Goal: Task Accomplishment & Management: Manage account settings

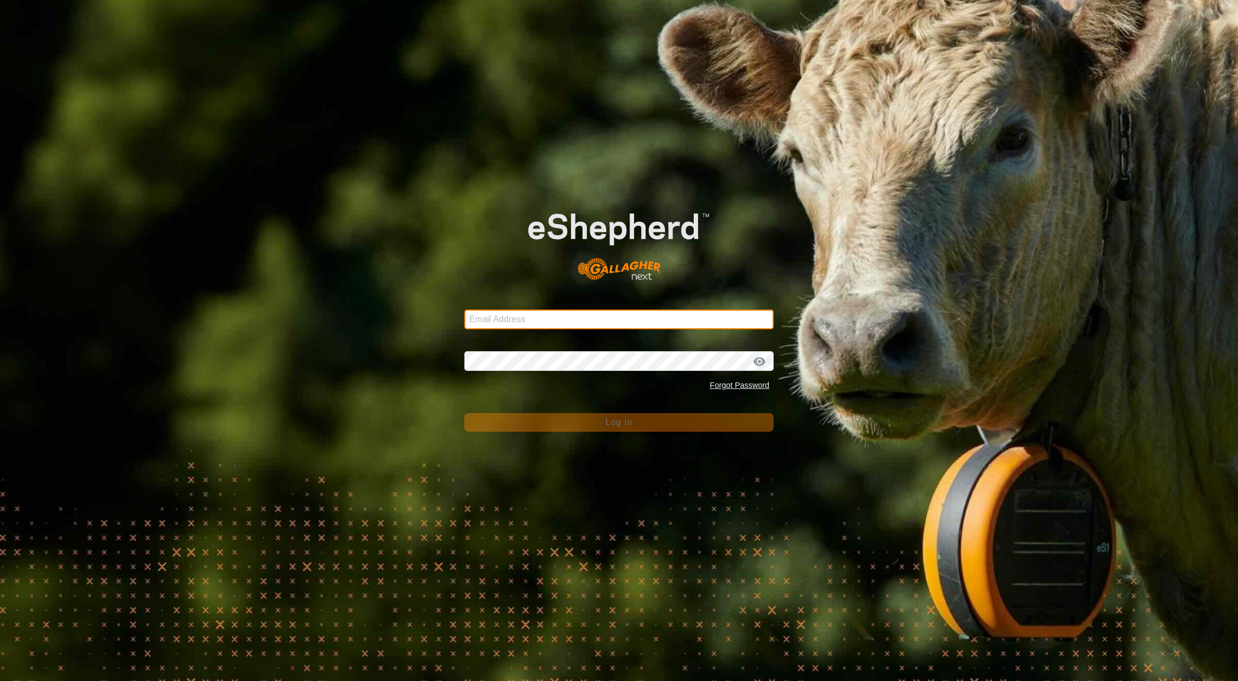
type input "[EMAIL_ADDRESS][DOMAIN_NAME]"
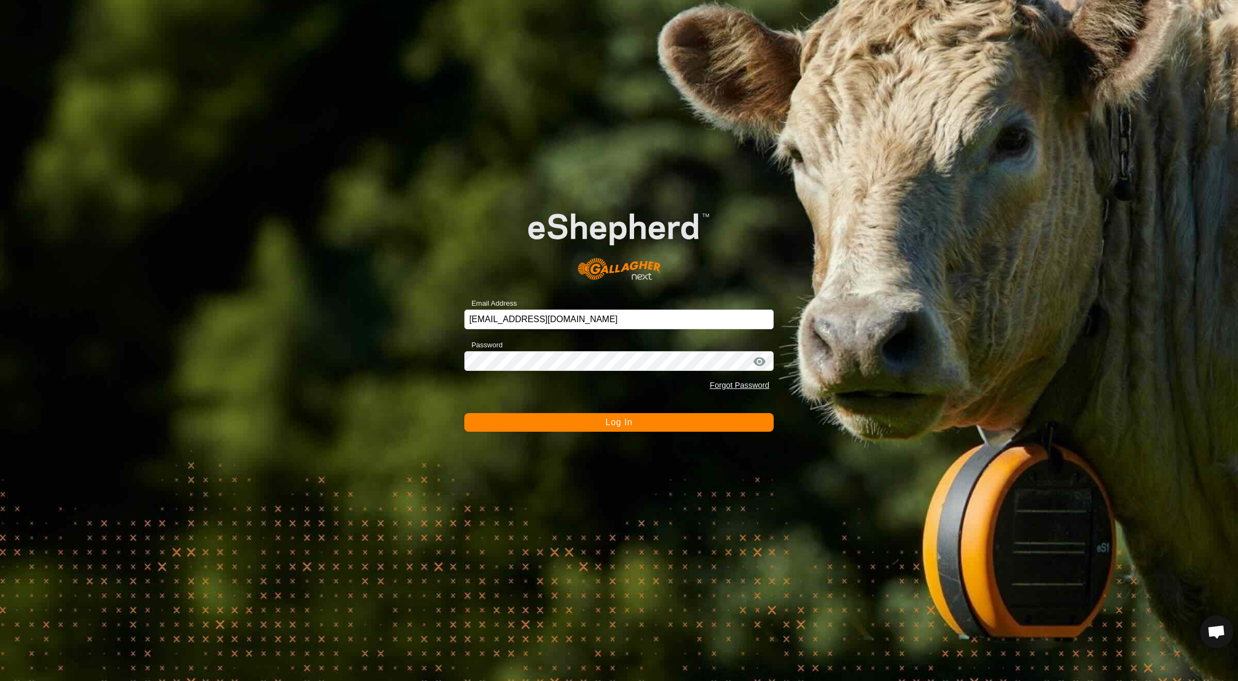
click at [611, 422] on span "Log In" at bounding box center [619, 421] width 27 height 9
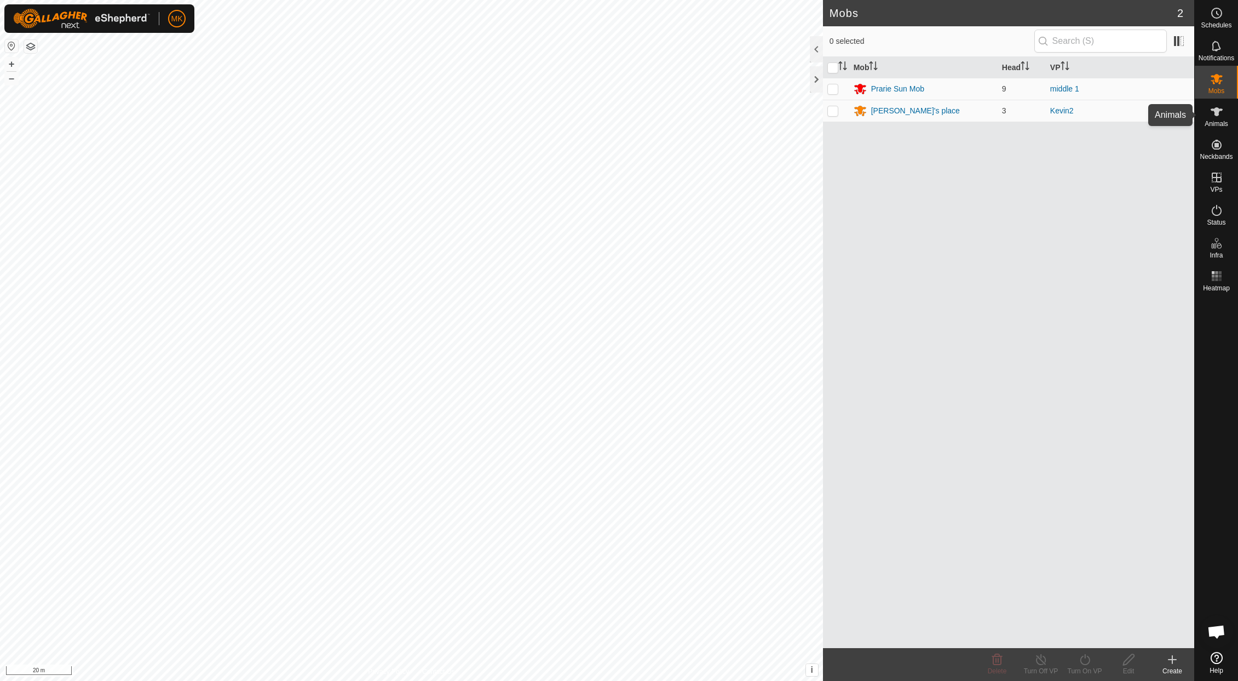
click at [1216, 118] on es-animals-svg-icon at bounding box center [1217, 112] width 20 height 18
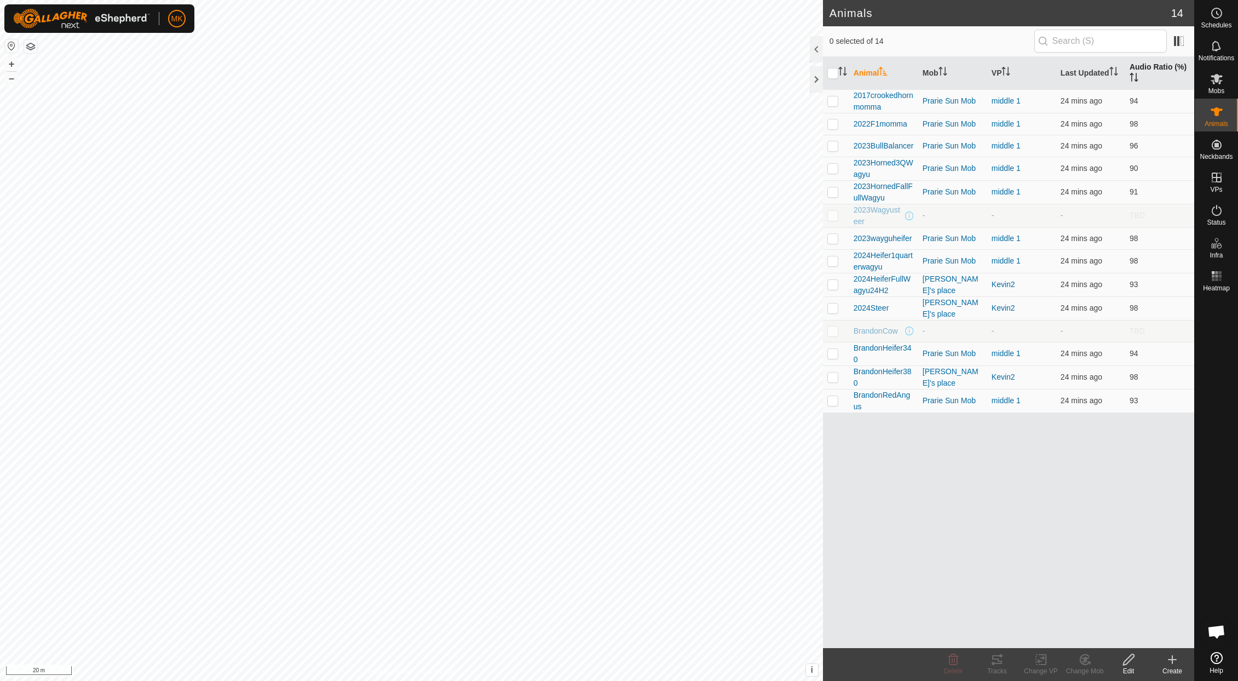
click at [1147, 72] on th "Audio Ratio (%)" at bounding box center [1159, 73] width 69 height 33
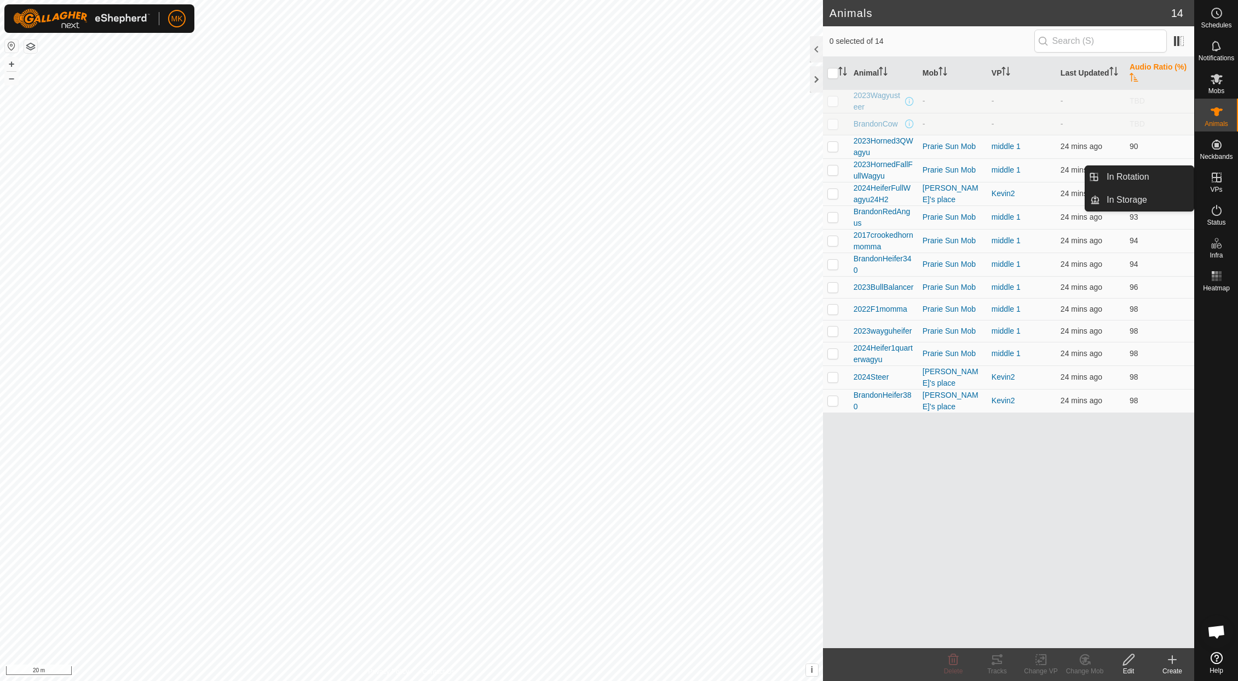
click at [1220, 183] on icon at bounding box center [1216, 177] width 13 height 13
click at [1133, 178] on link "In Rotation" at bounding box center [1147, 177] width 94 height 22
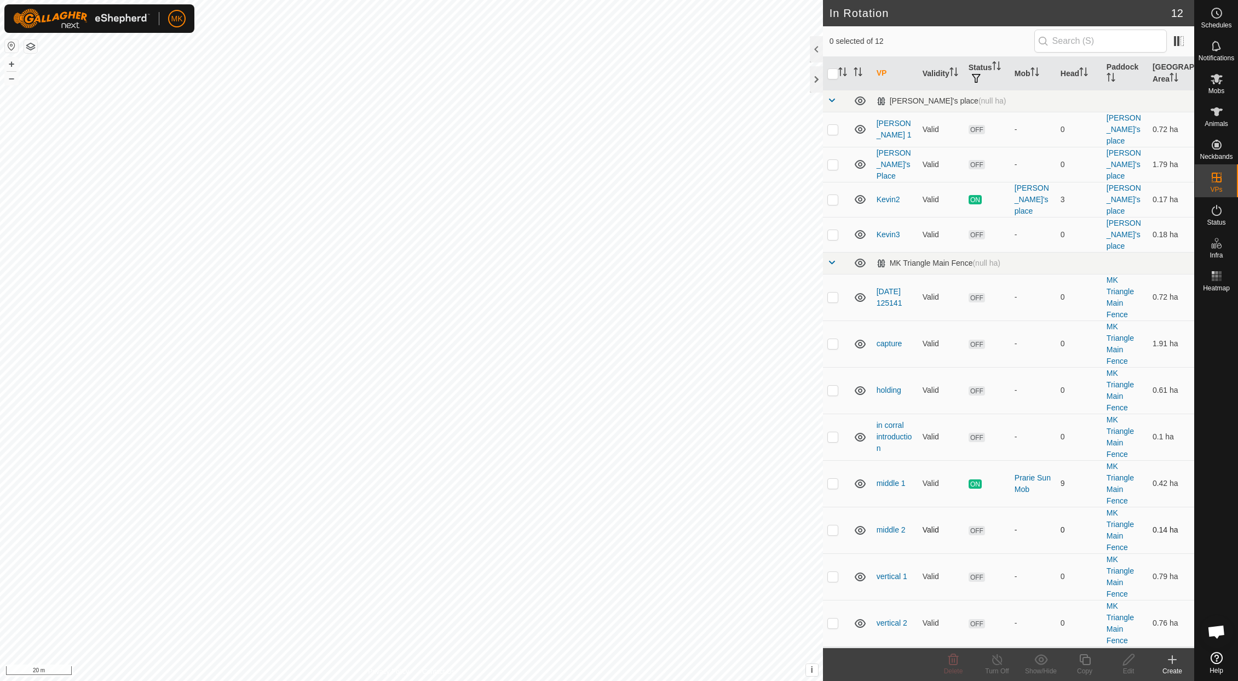
click at [833, 525] on p-checkbox at bounding box center [833, 529] width 11 height 9
checkbox input "true"
click at [1129, 665] on icon at bounding box center [1129, 659] width 14 height 13
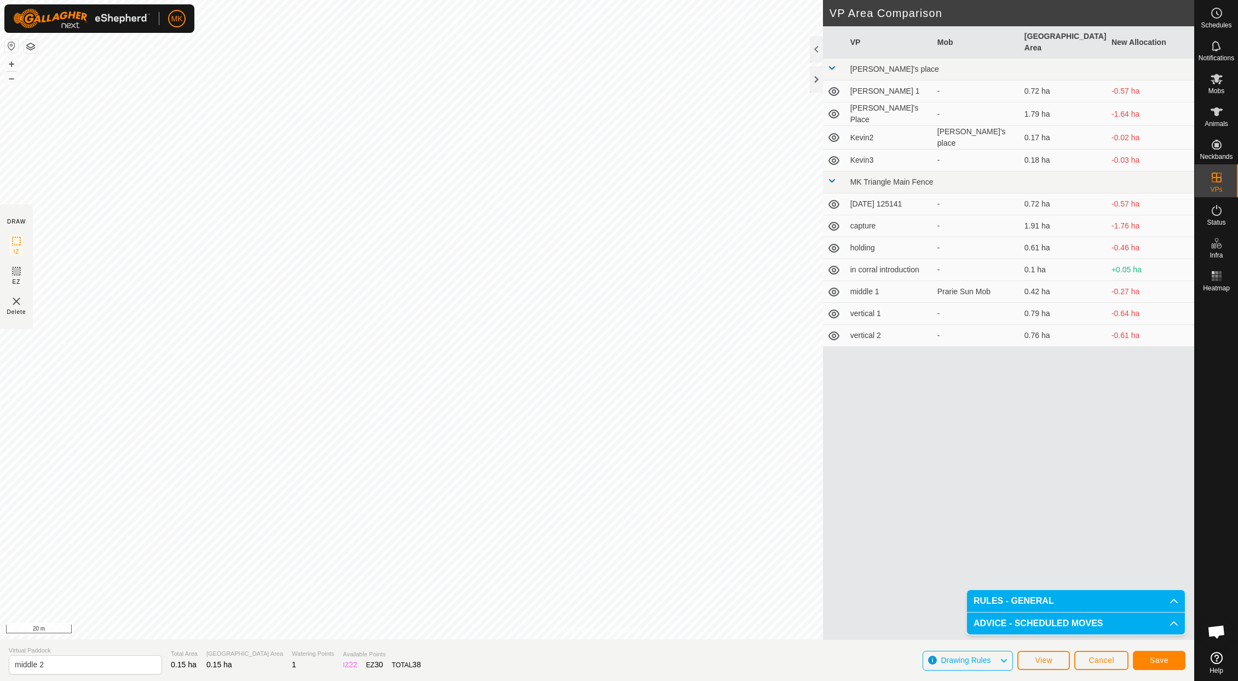
click at [1154, 657] on span "Save" at bounding box center [1159, 660] width 19 height 9
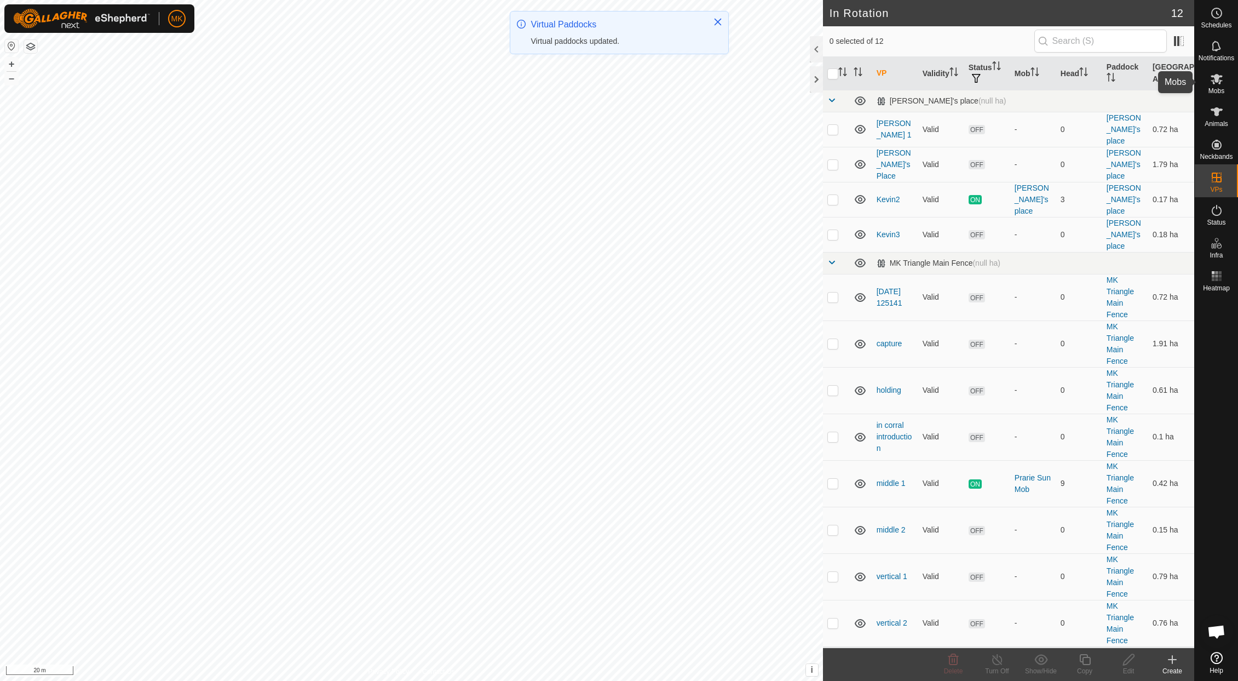
click at [1218, 81] on icon at bounding box center [1217, 79] width 12 height 10
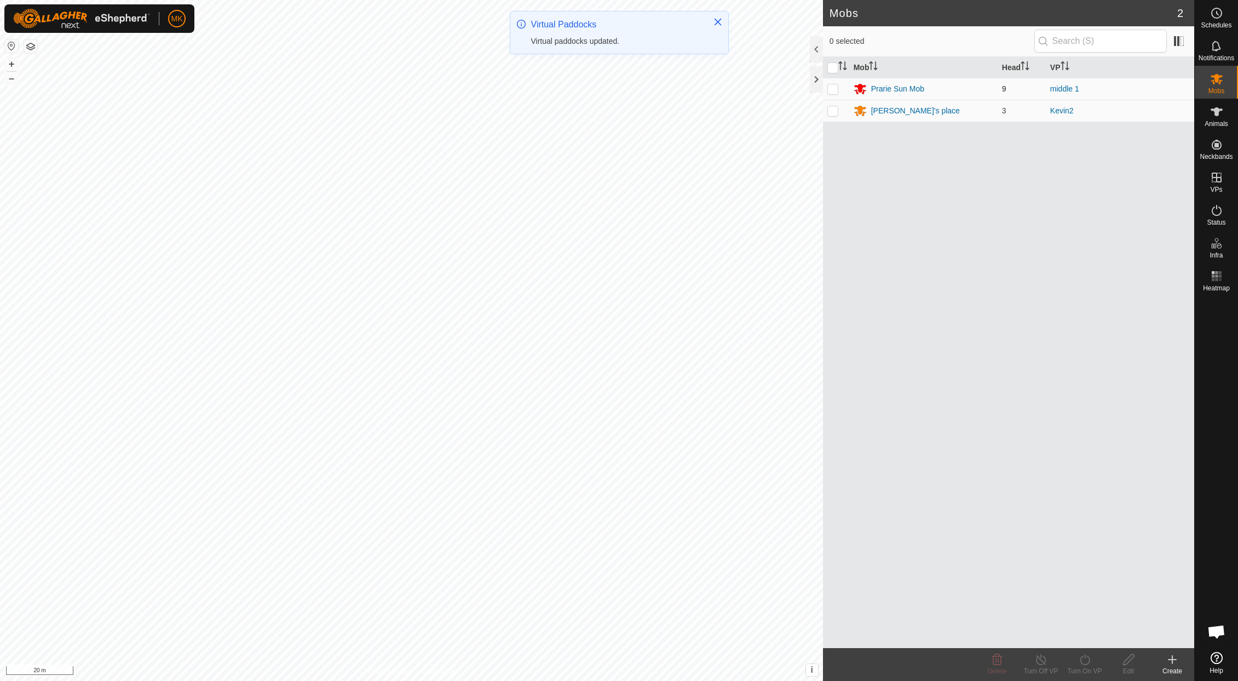
click at [834, 90] on p-checkbox at bounding box center [833, 88] width 11 height 9
checkbox input "true"
click at [1084, 656] on icon at bounding box center [1085, 659] width 14 height 13
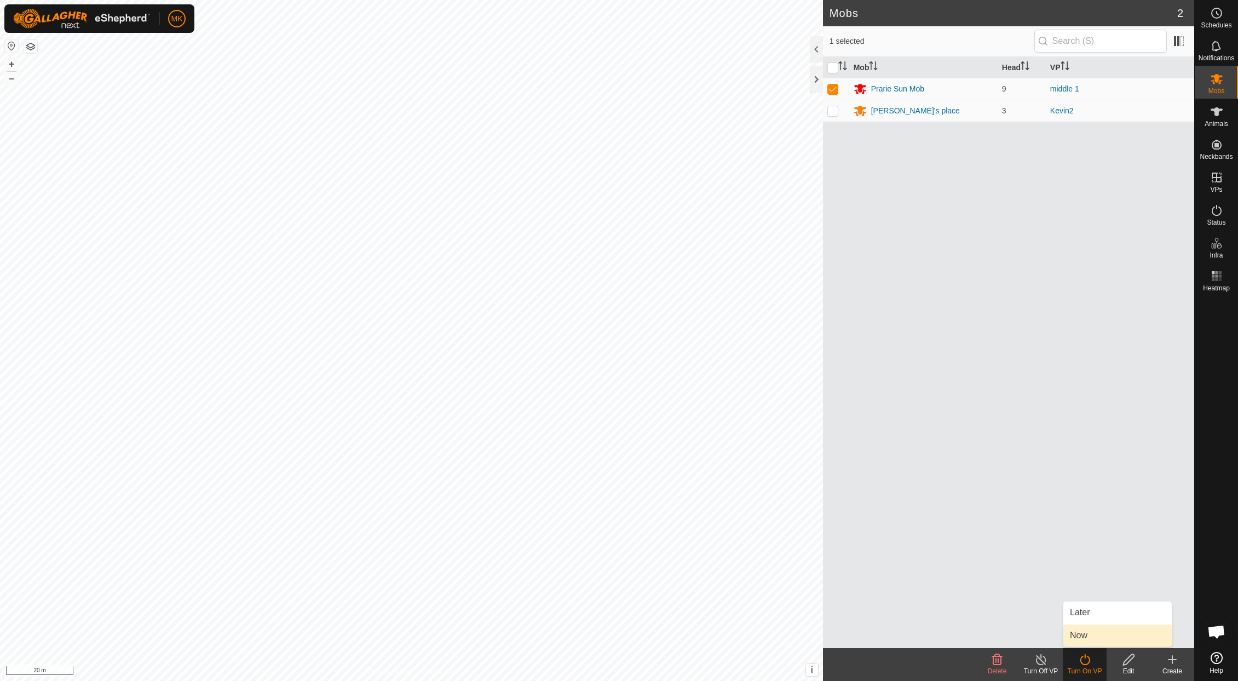
click at [1085, 635] on link "Now" at bounding box center [1118, 635] width 108 height 22
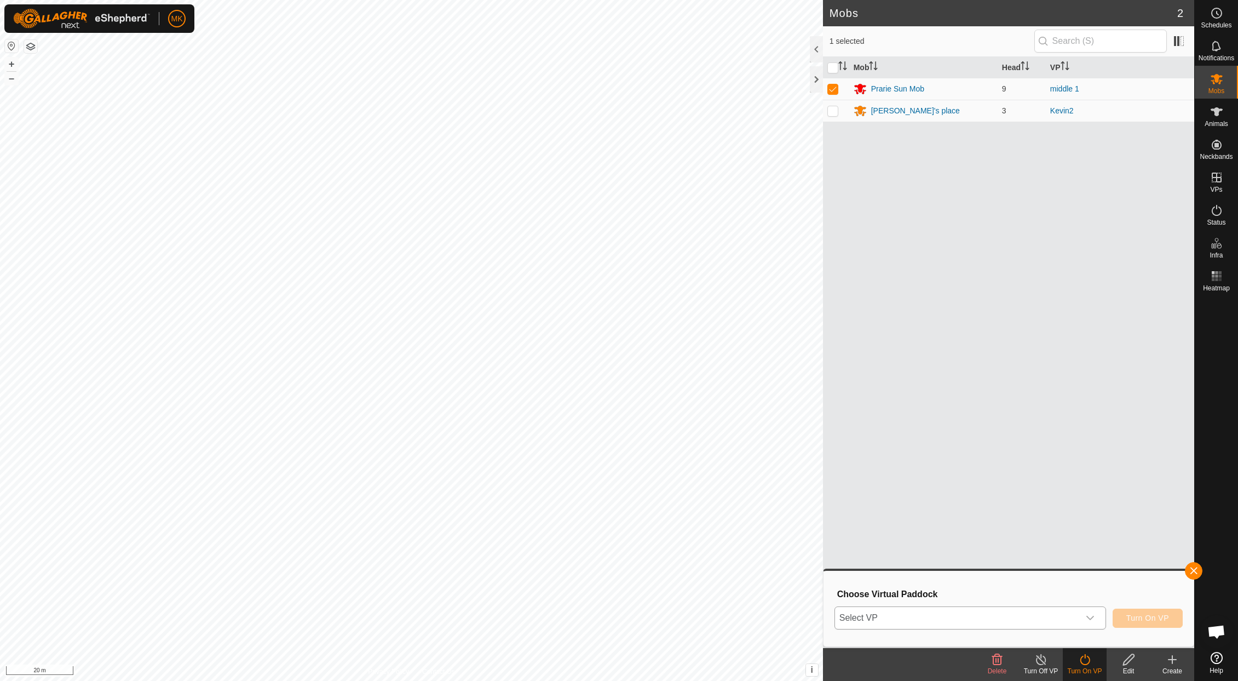
click at [1097, 619] on div "dropdown trigger" at bounding box center [1090, 618] width 22 height 22
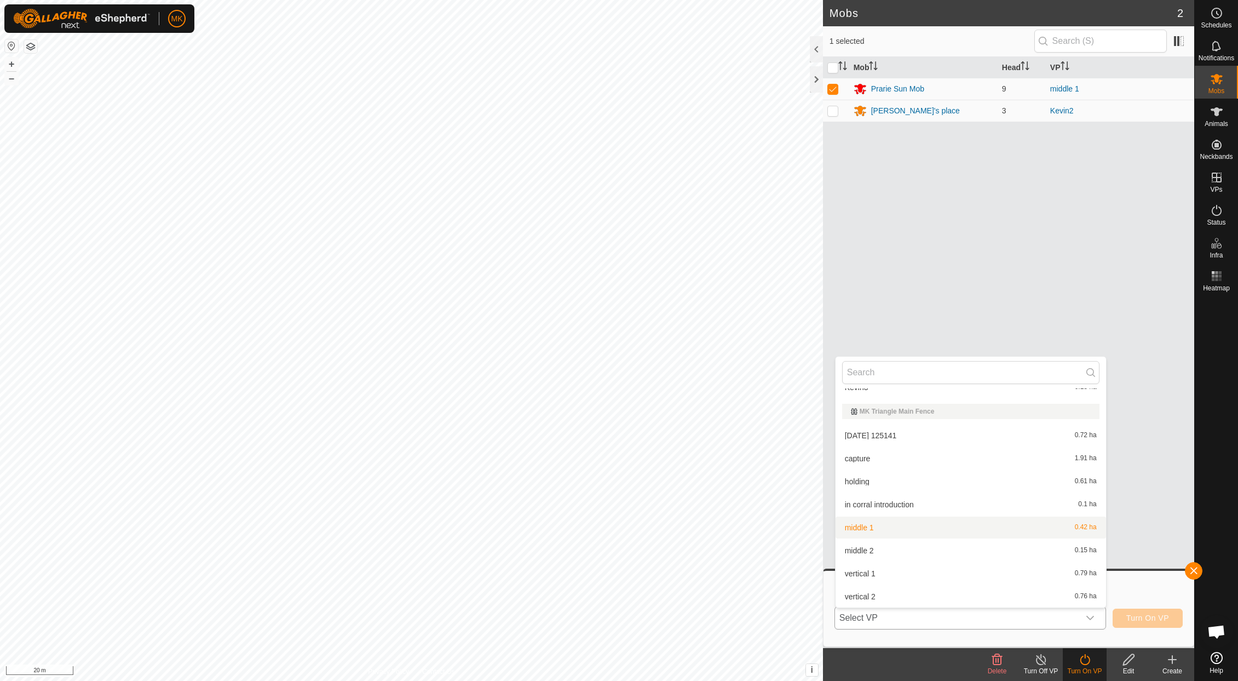
scroll to position [106, 0]
click at [863, 551] on li "middle 2 0.15 ha" at bounding box center [971, 550] width 271 height 22
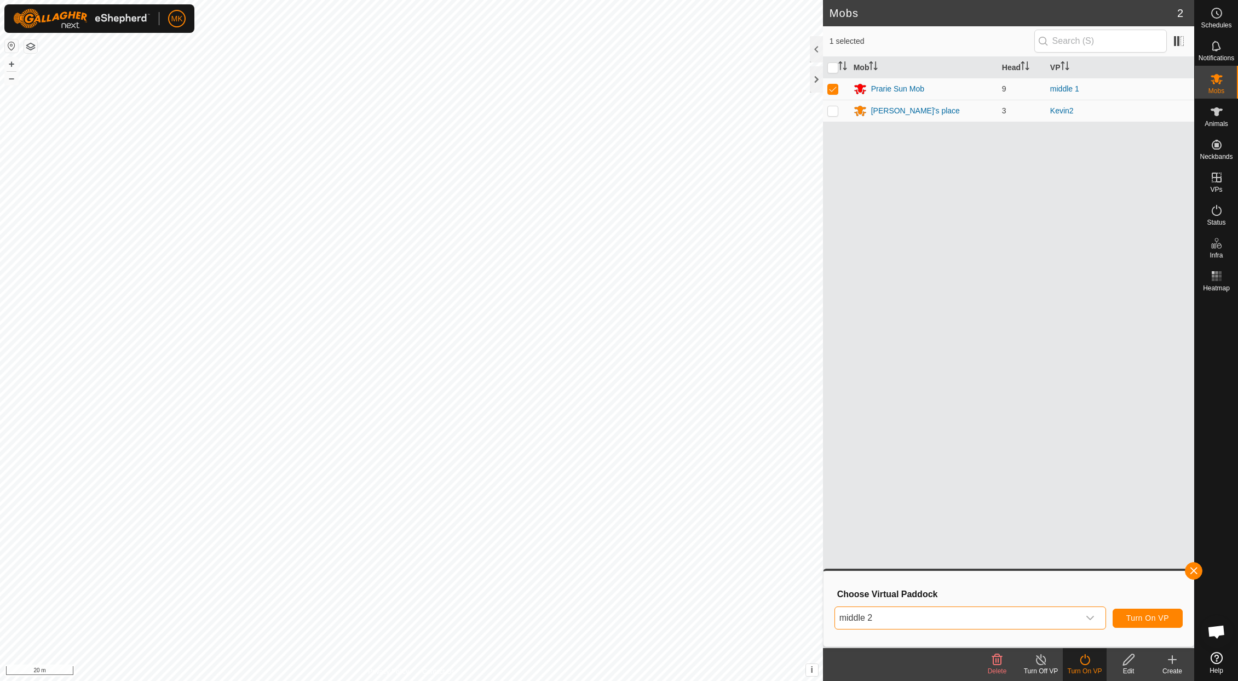
click at [1151, 618] on span "Turn On VP" at bounding box center [1148, 617] width 43 height 9
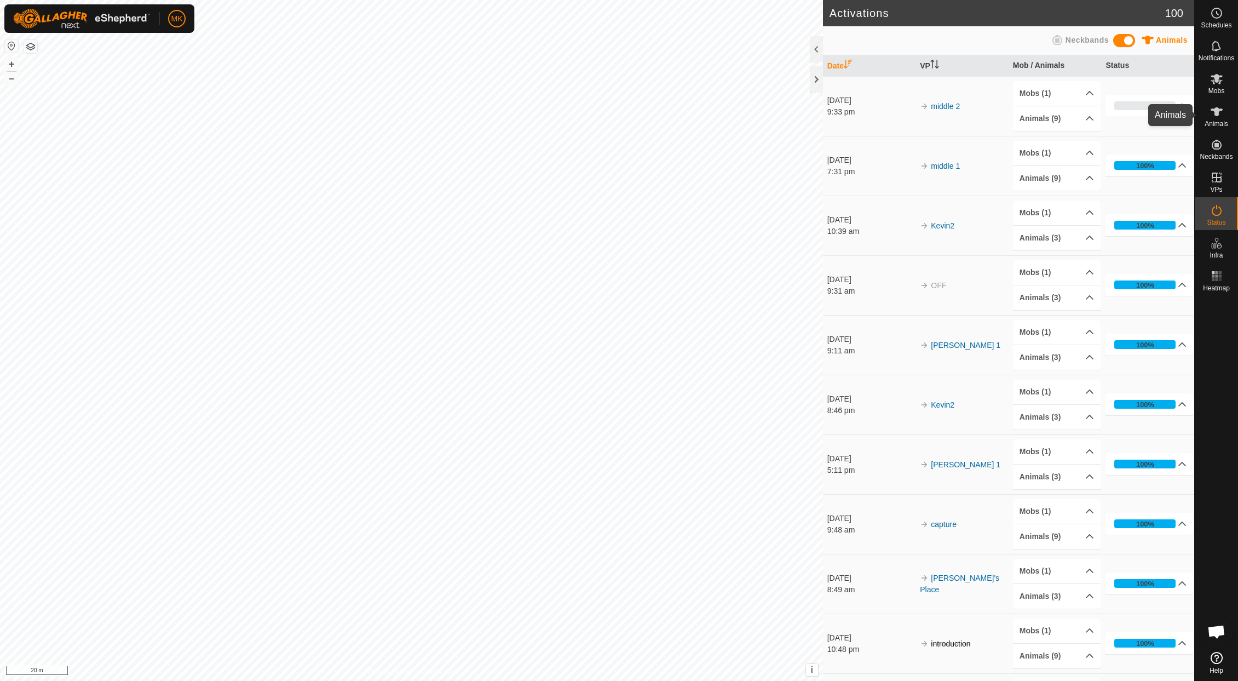
click at [1217, 121] on span "Animals" at bounding box center [1217, 123] width 24 height 7
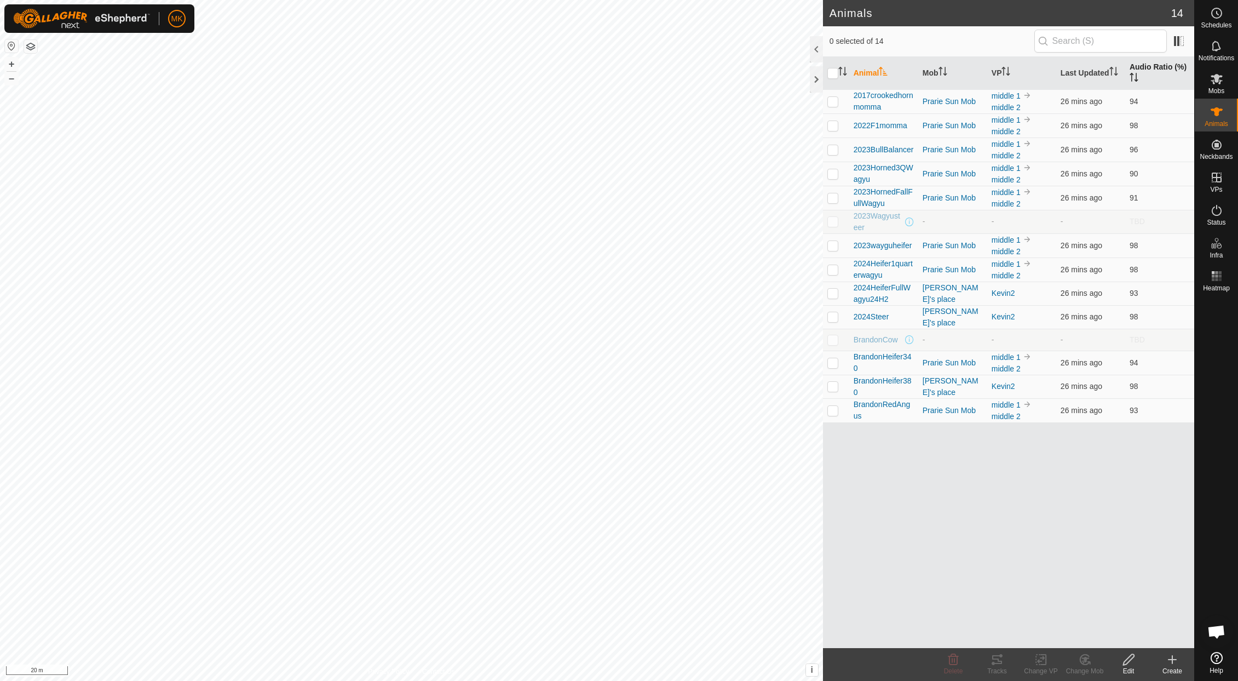
click at [1142, 70] on th "Audio Ratio (%)" at bounding box center [1159, 73] width 69 height 33
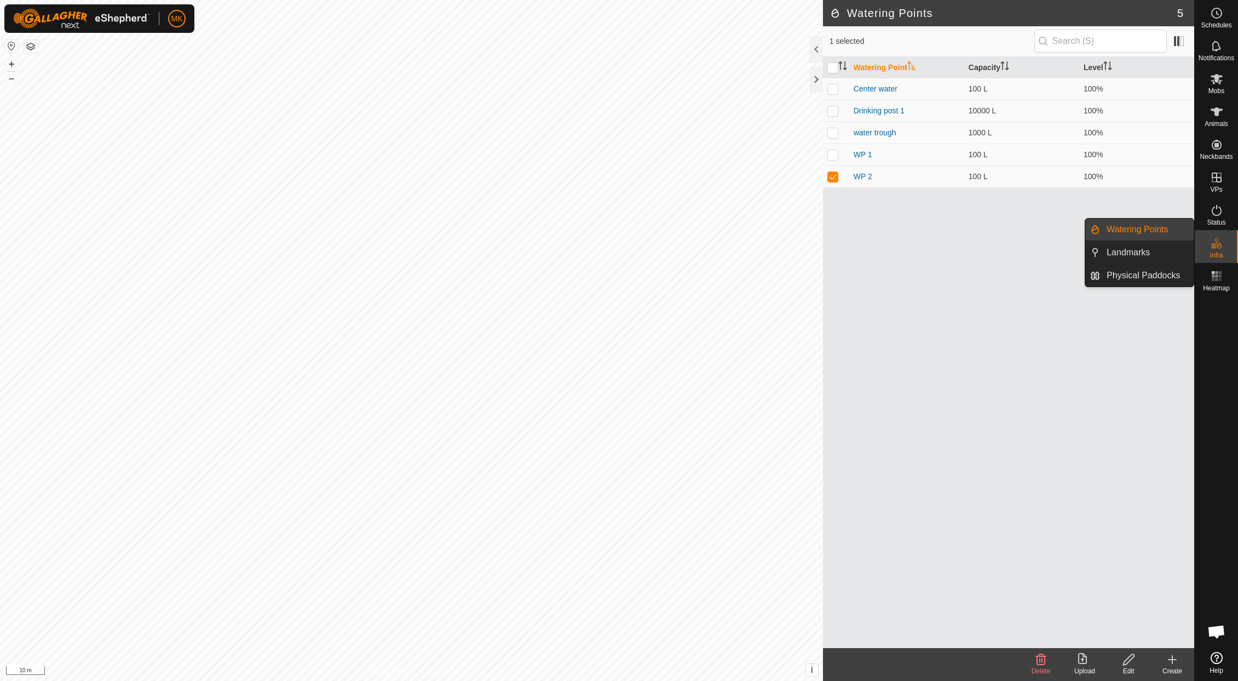
click at [1218, 245] on icon at bounding box center [1216, 243] width 13 height 13
click at [1137, 234] on link "Watering Points" at bounding box center [1147, 230] width 94 height 22
click at [1128, 667] on div "Edit" at bounding box center [1129, 671] width 44 height 10
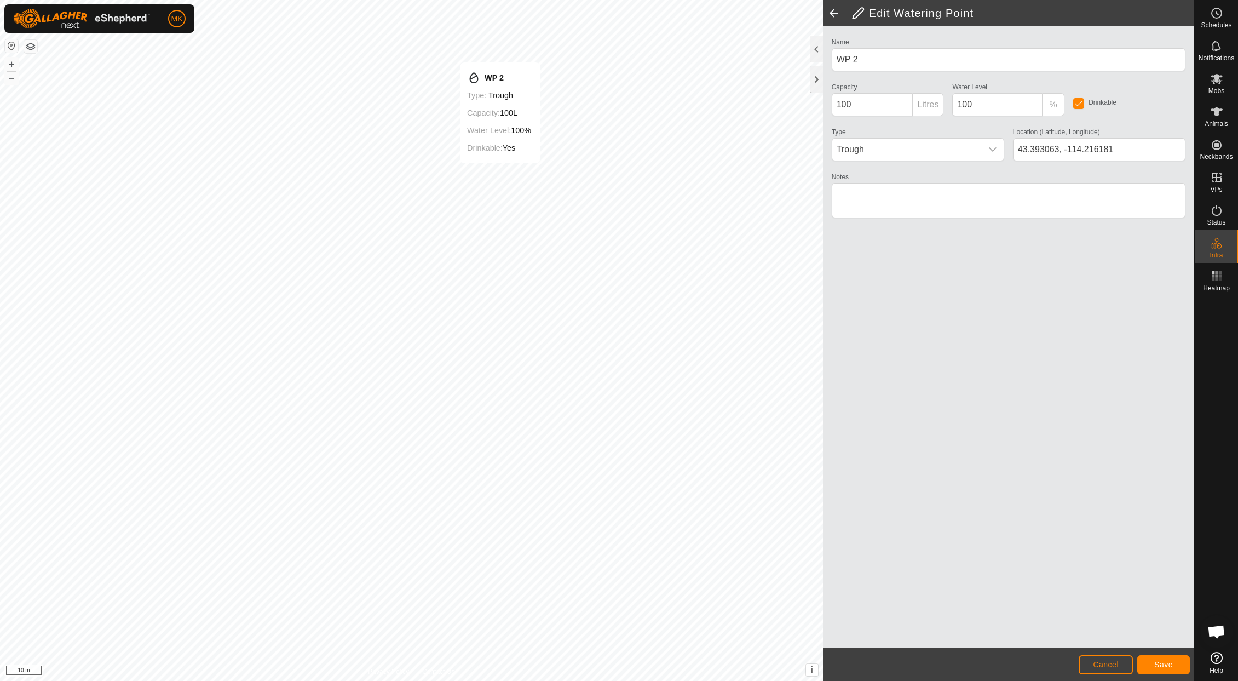
type input "43.393148, -114.216221"
click at [1163, 667] on span "Save" at bounding box center [1163, 664] width 19 height 9
